Goal: Find specific page/section: Find specific page/section

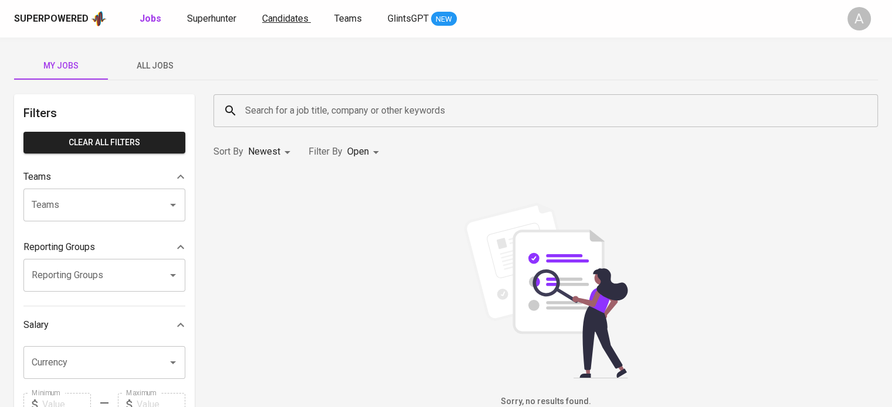
click at [288, 13] on span "Candidates" at bounding box center [285, 18] width 46 height 11
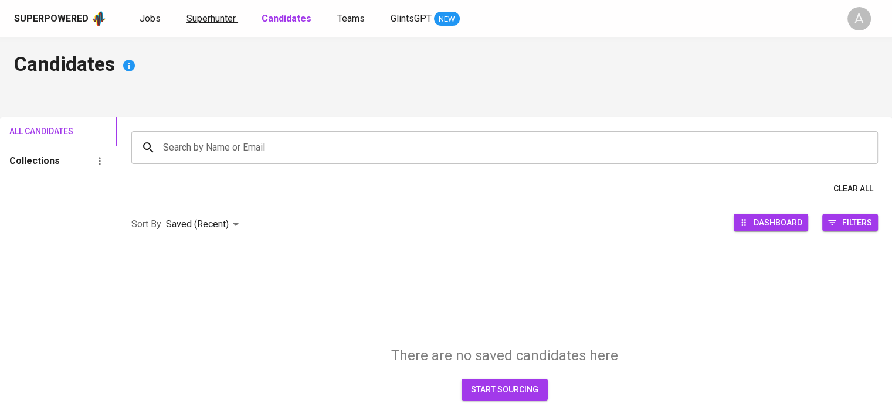
click at [216, 18] on span "Superhunter" at bounding box center [210, 18] width 49 height 11
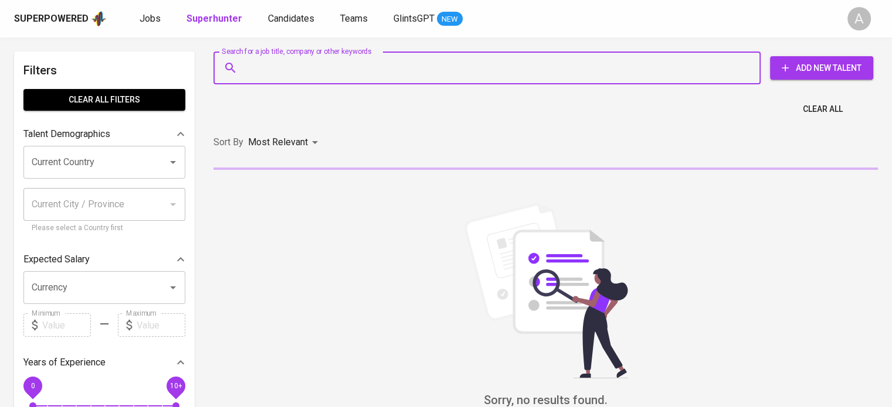
click at [283, 65] on input "Search for a job title, company or other keywords" at bounding box center [489, 68] width 495 height 22
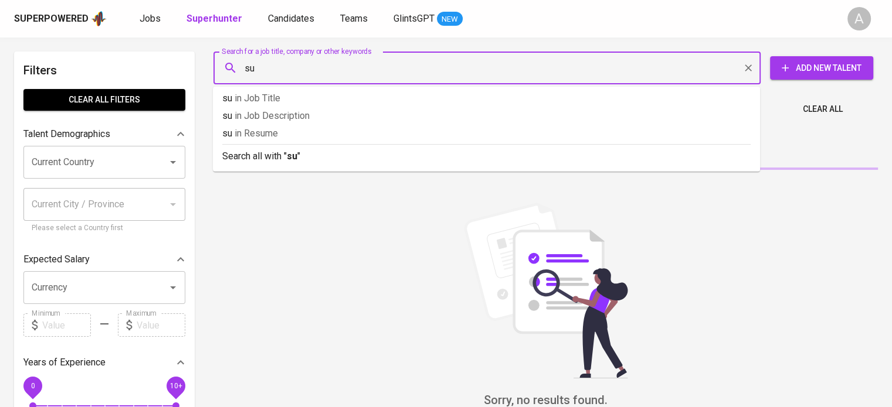
type input "s"
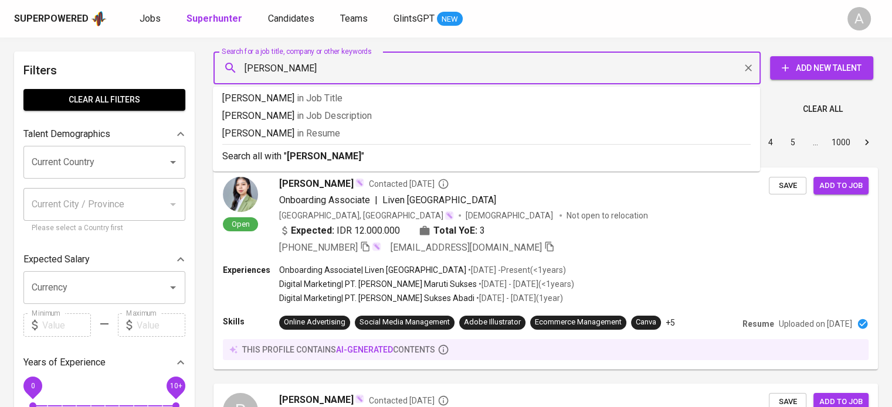
type input "[PERSON_NAME]"
click at [296, 159] on b "[PERSON_NAME]" at bounding box center [324, 156] width 74 height 11
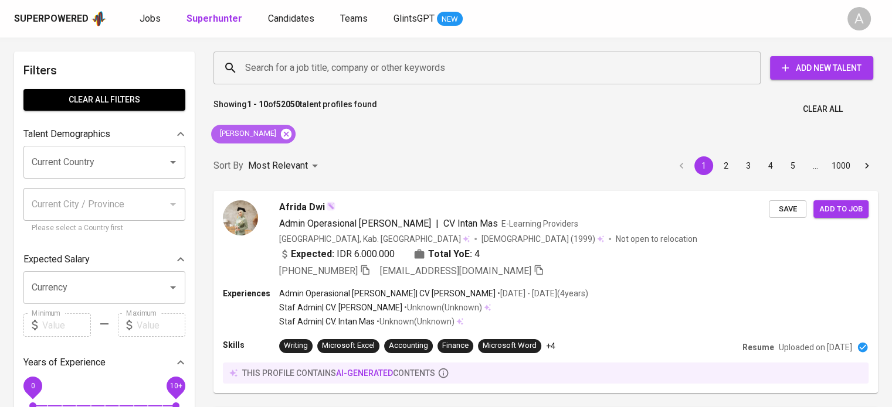
click at [280, 133] on icon at bounding box center [286, 134] width 13 height 13
click at [267, 56] on div "Search for a job title, company or other keywords" at bounding box center [486, 68] width 547 height 33
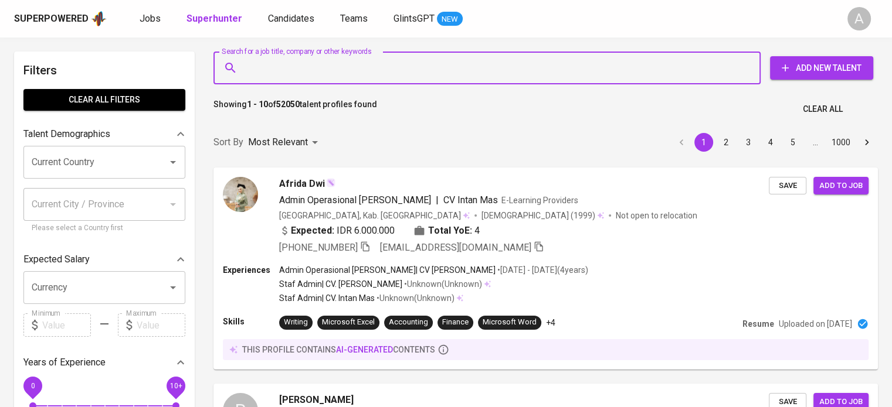
click at [273, 64] on input "Search for a job title, company or other keywords" at bounding box center [489, 68] width 495 height 22
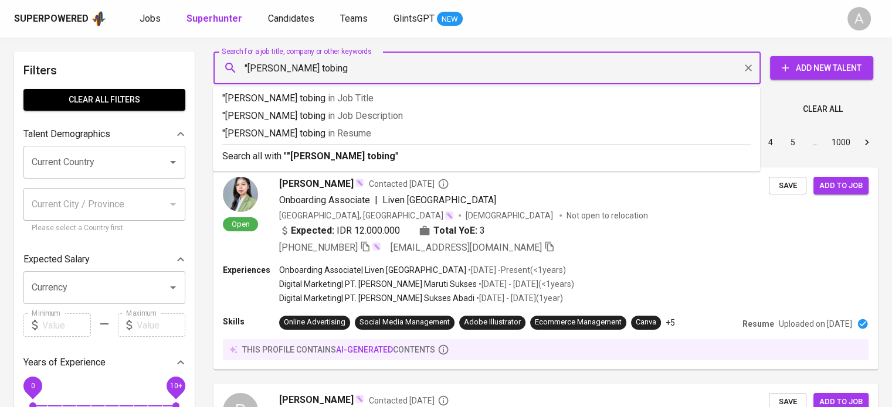
type input ""[PERSON_NAME] tobing""
click at [325, 158] on b ""[PERSON_NAME] tobing"" at bounding box center [343, 156] width 112 height 11
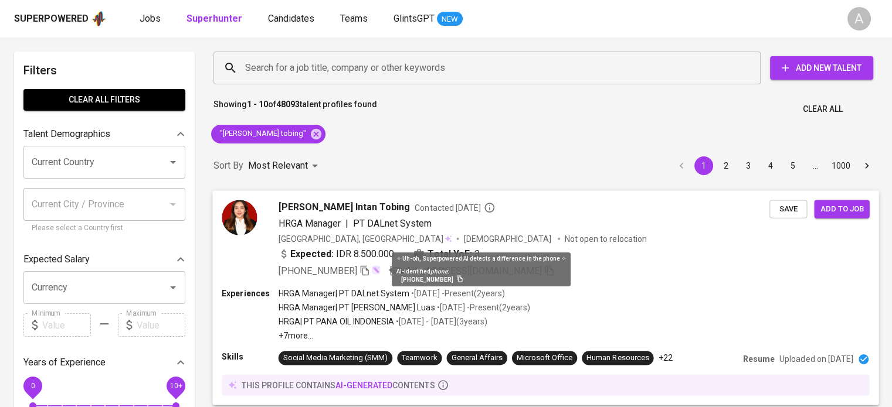
click at [375, 269] on img at bounding box center [375, 269] width 9 height 9
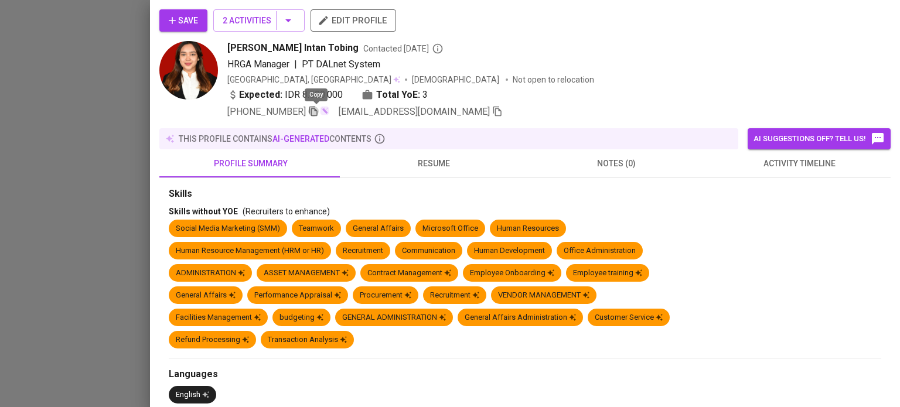
click at [318, 111] on icon "button" at bounding box center [313, 111] width 11 height 11
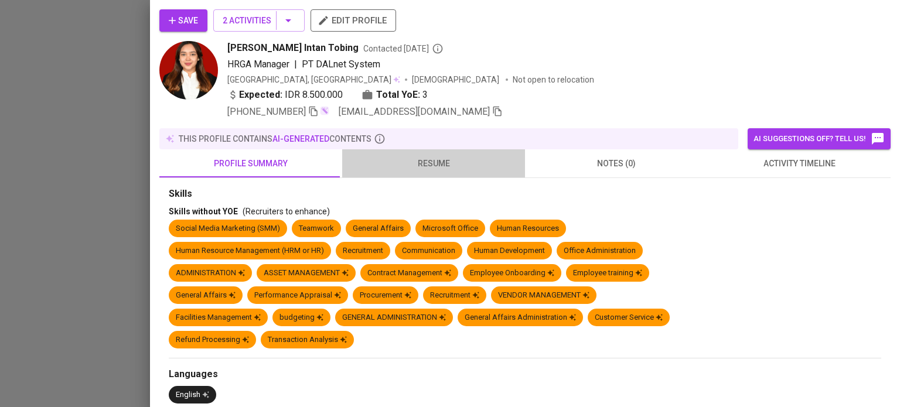
click at [440, 169] on span "resume" at bounding box center [433, 164] width 169 height 15
